Goal: Transaction & Acquisition: Purchase product/service

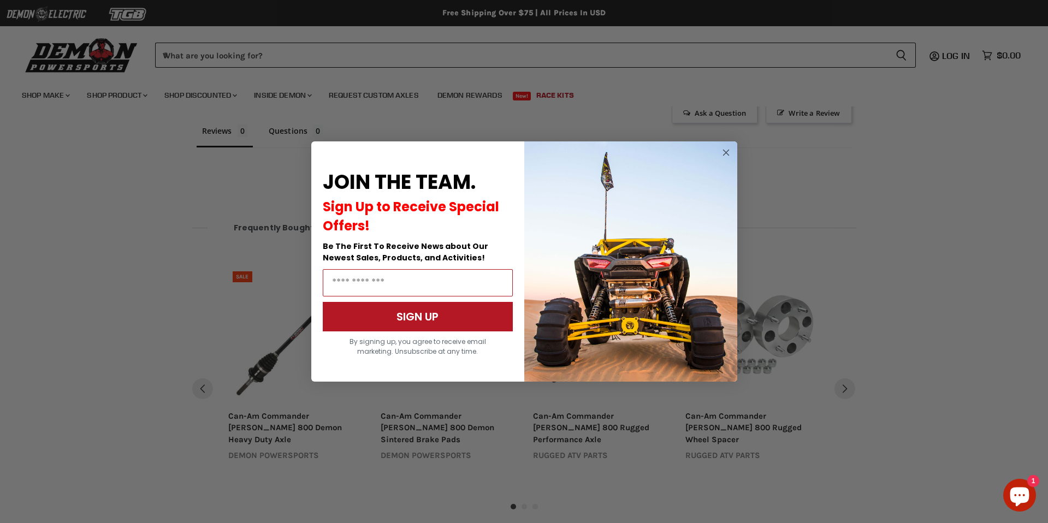
scroll to position [1203, 0]
